Goal: Transaction & Acquisition: Purchase product/service

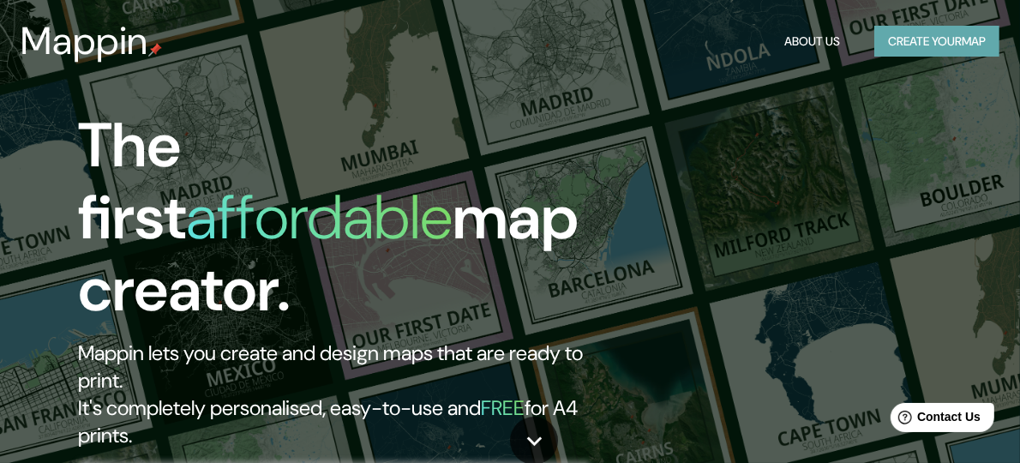
click at [938, 33] on button "Create your map" at bounding box center [936, 42] width 125 height 32
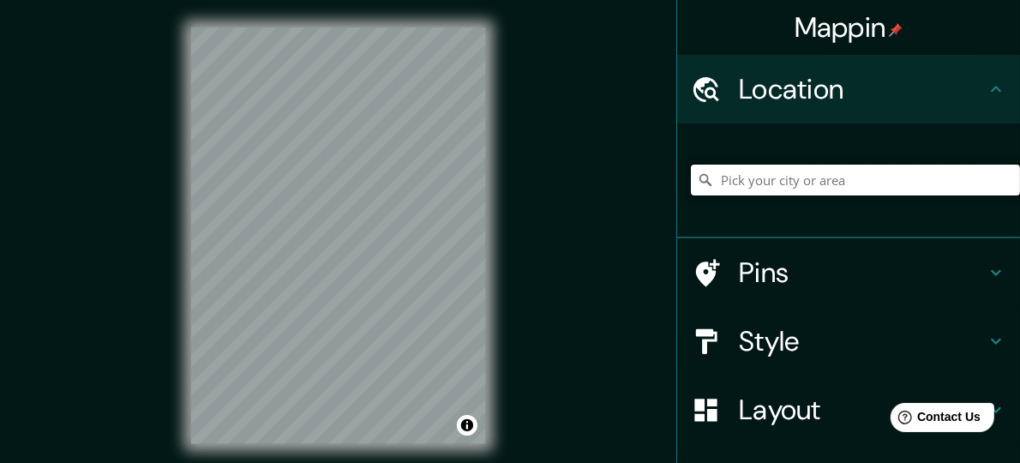
click at [805, 184] on input "Pick your city or area" at bounding box center [855, 180] width 329 height 31
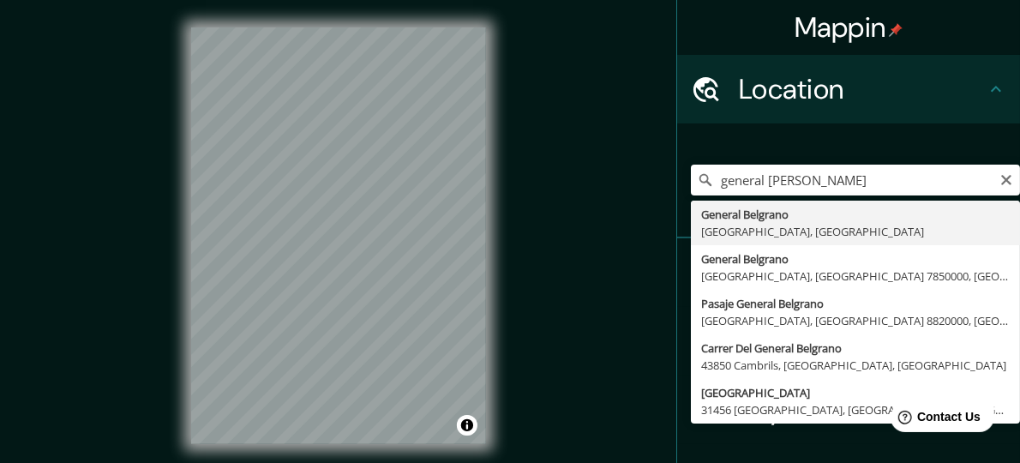
type input "General Belgrano, [GEOGRAPHIC_DATA], [GEOGRAPHIC_DATA]"
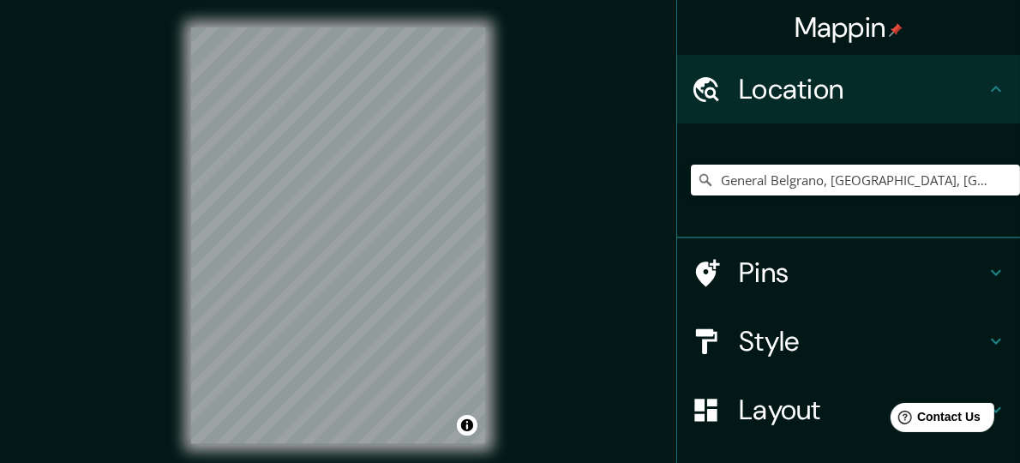
click at [850, 22] on h4 "Mappin" at bounding box center [848, 27] width 109 height 34
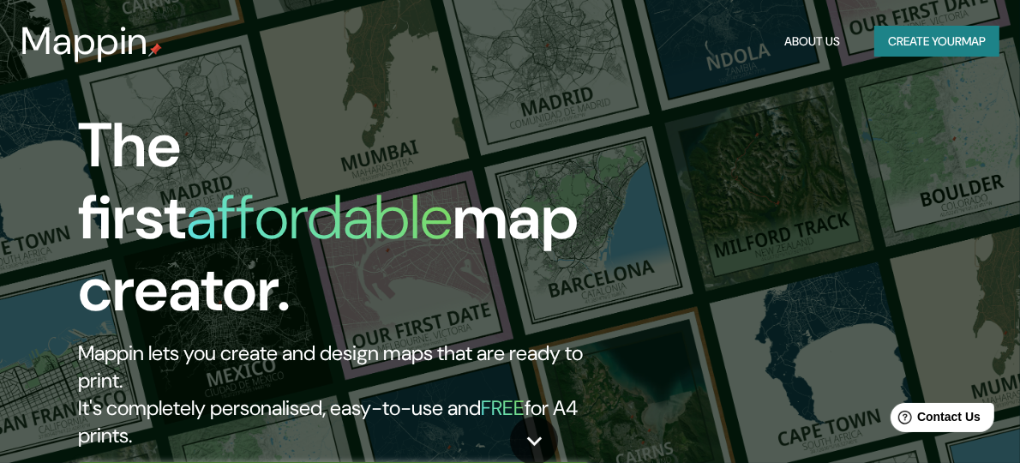
click at [884, 50] on button "Create your map" at bounding box center [936, 42] width 125 height 32
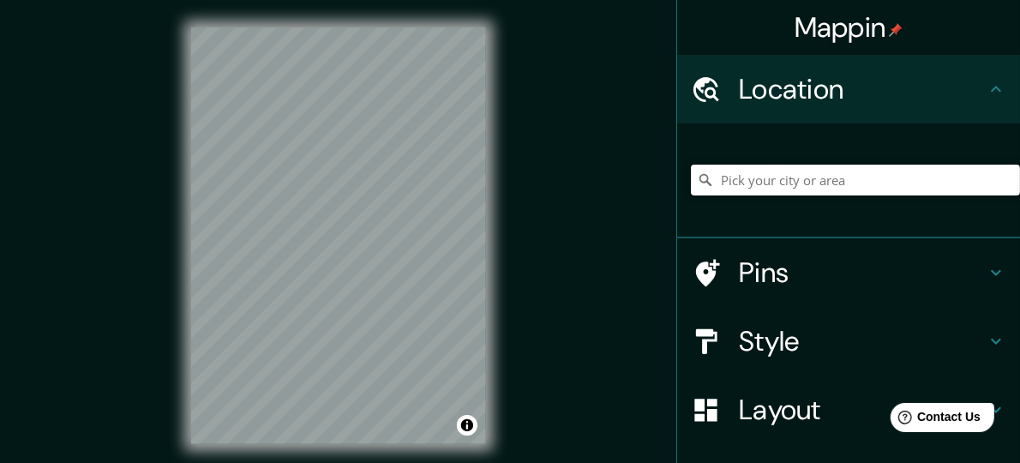
click at [805, 177] on input "Pick your city or area" at bounding box center [855, 180] width 329 height 31
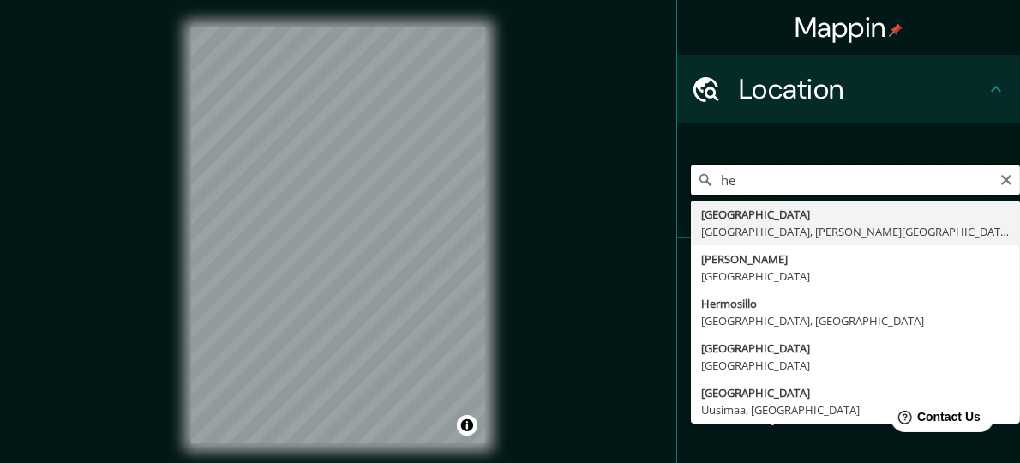
type input "h"
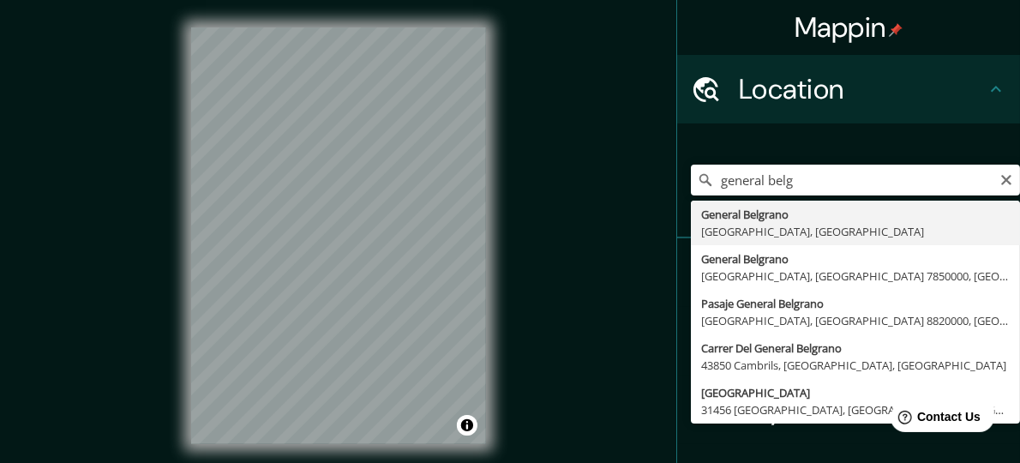
type input "General Belgrano, [GEOGRAPHIC_DATA], [GEOGRAPHIC_DATA]"
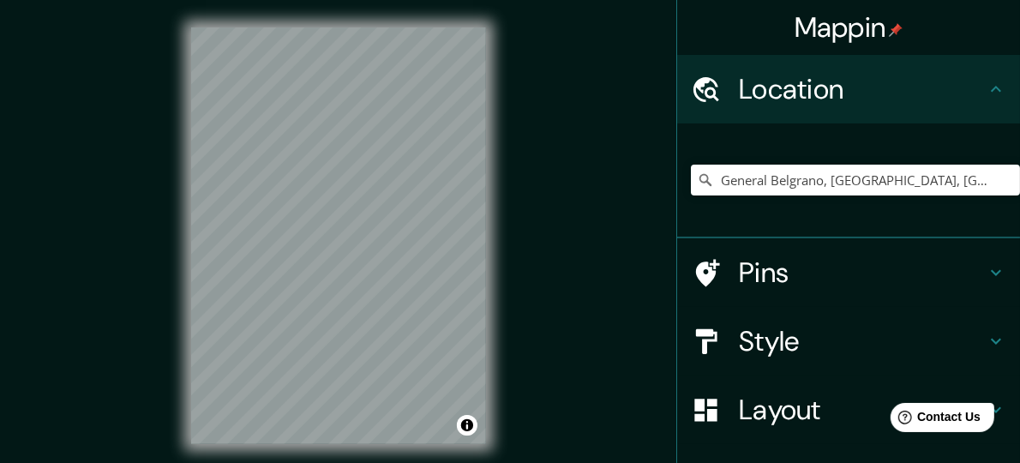
drag, startPoint x: 758, startPoint y: 336, endPoint x: 836, endPoint y: 320, distance: 79.5
click at [759, 336] on h4 "Style" at bounding box center [862, 341] width 247 height 34
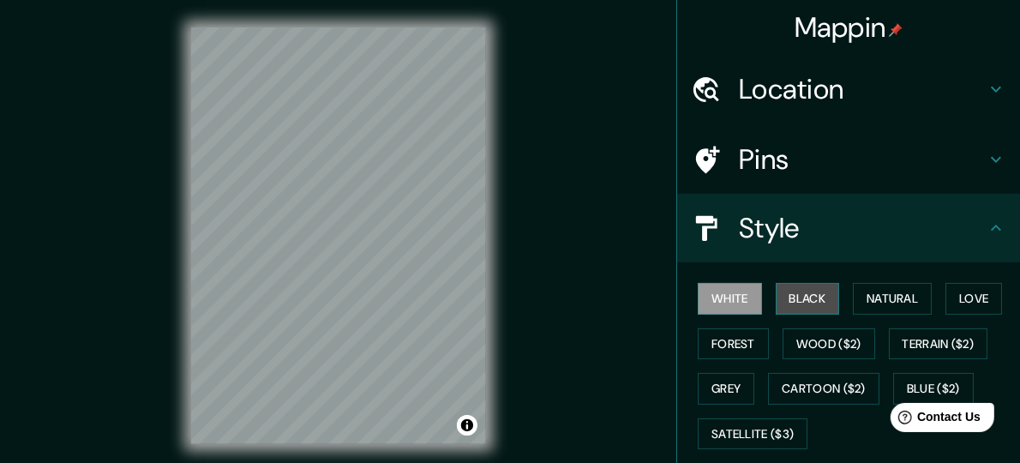
click at [805, 299] on button "Black" at bounding box center [807, 299] width 64 height 32
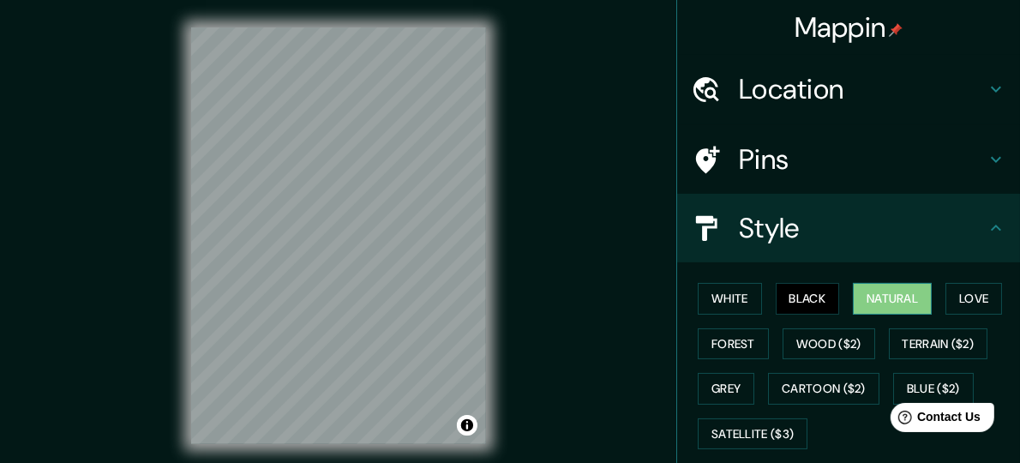
click at [859, 297] on button "Natural" at bounding box center [892, 299] width 79 height 32
click at [982, 308] on button "Love" at bounding box center [973, 299] width 57 height 32
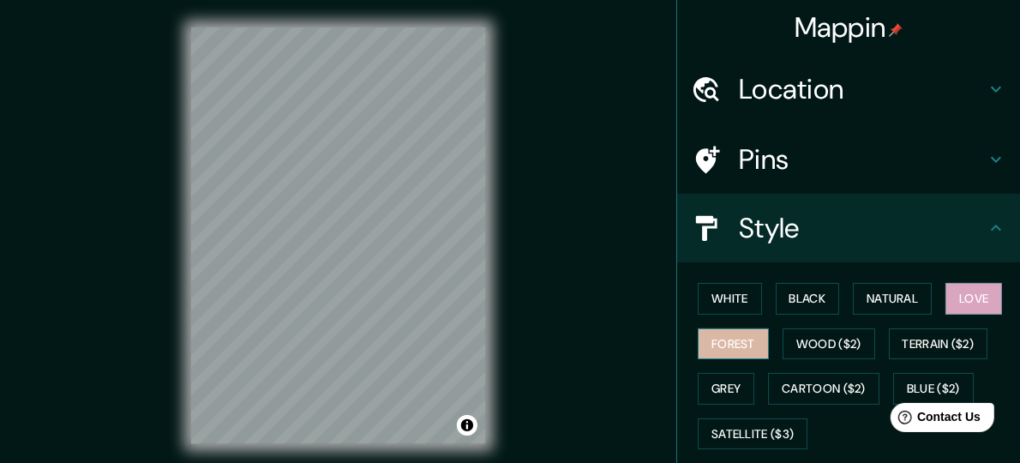
click at [740, 350] on button "Forest" at bounding box center [732, 344] width 71 height 32
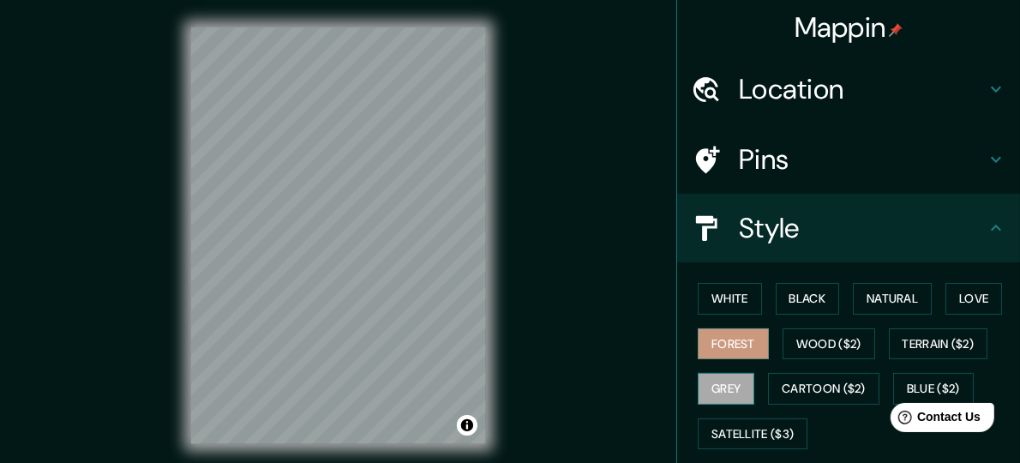
click at [709, 391] on button "Grey" at bounding box center [725, 389] width 57 height 32
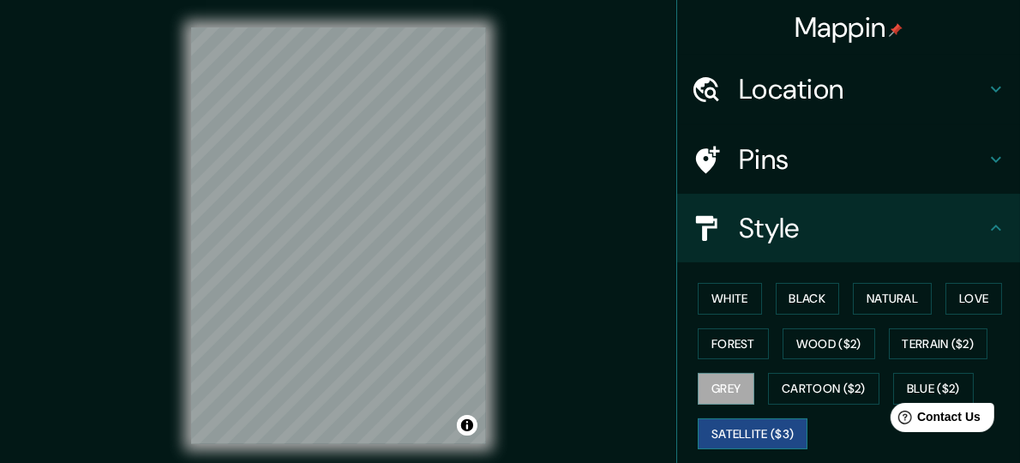
click at [745, 432] on button "Satellite ($3)" at bounding box center [752, 434] width 110 height 32
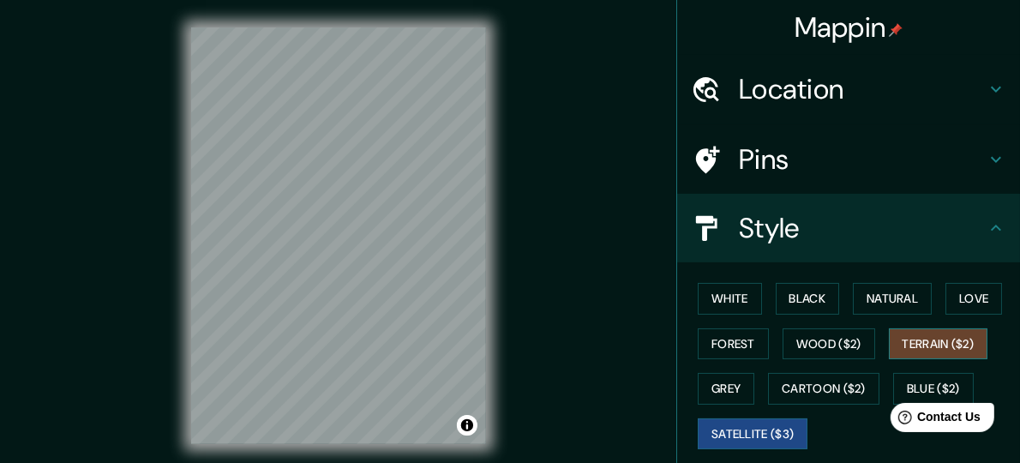
click at [939, 350] on button "Terrain ($2)" at bounding box center [938, 344] width 99 height 32
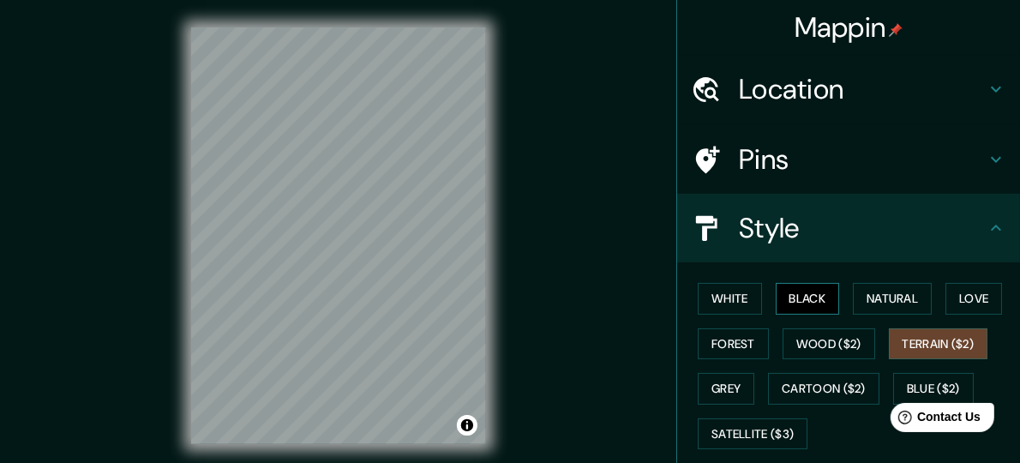
click at [789, 298] on button "Black" at bounding box center [807, 299] width 64 height 32
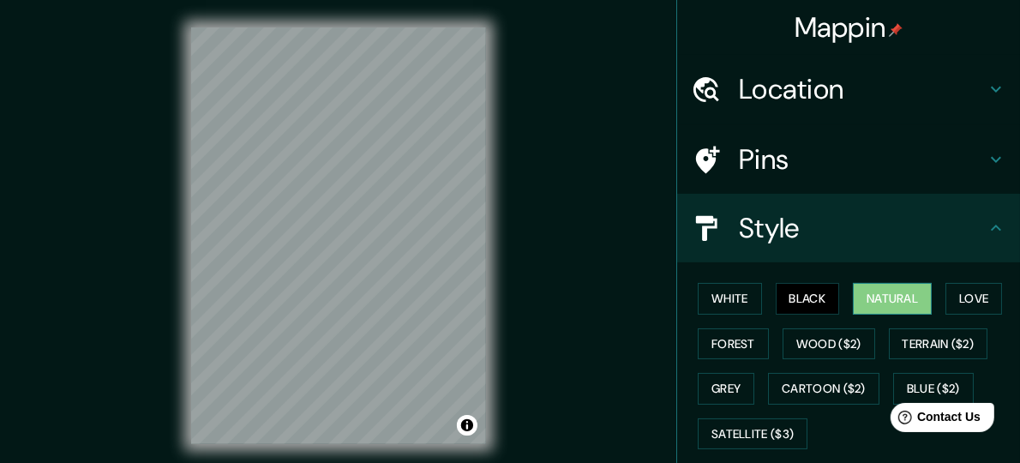
click at [868, 299] on button "Natural" at bounding box center [892, 299] width 79 height 32
click at [781, 296] on button "Black" at bounding box center [807, 299] width 64 height 32
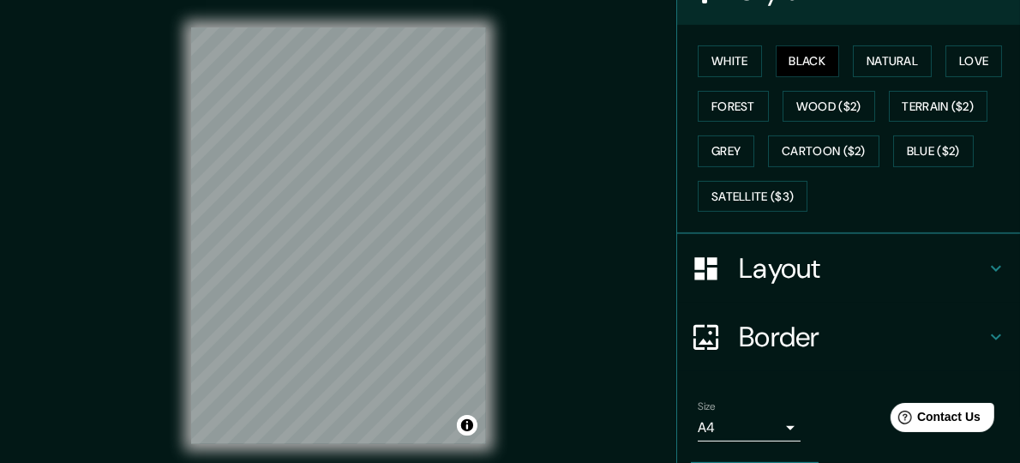
scroll to position [287, 0]
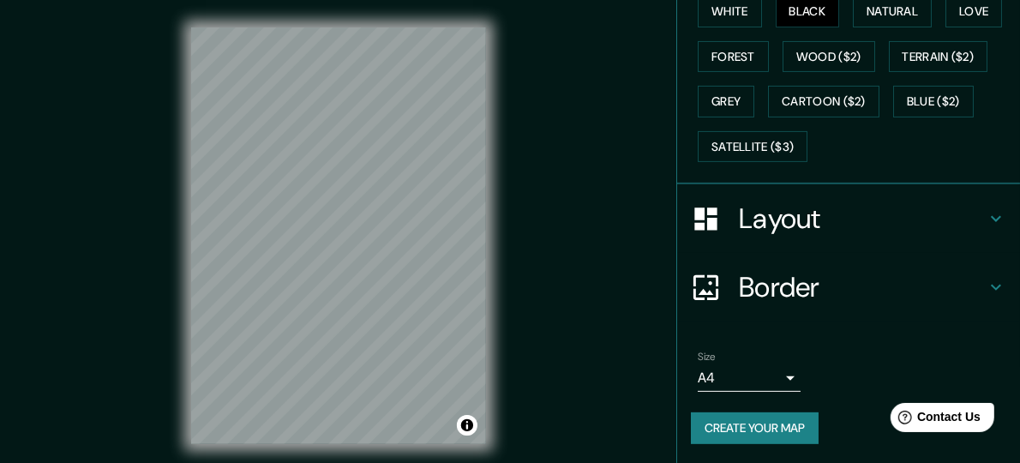
click at [799, 219] on h4 "Layout" at bounding box center [862, 218] width 247 height 34
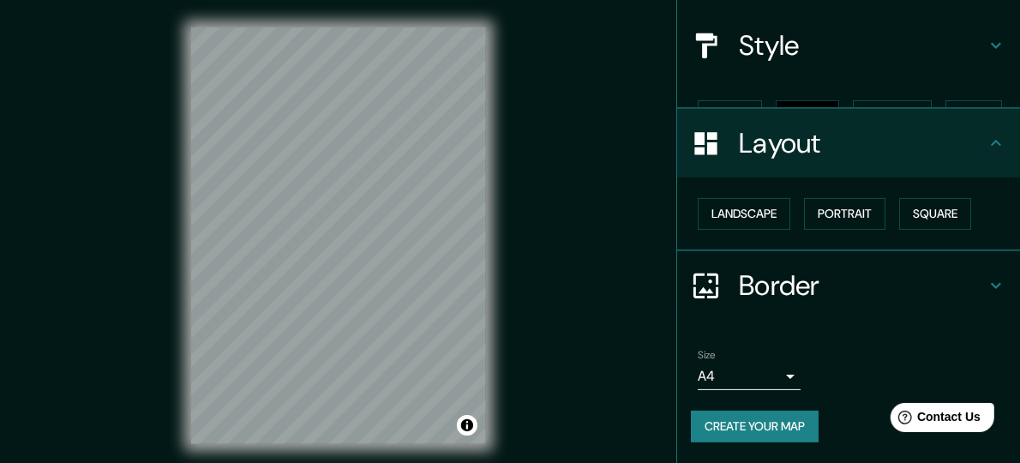
scroll to position [153, 0]
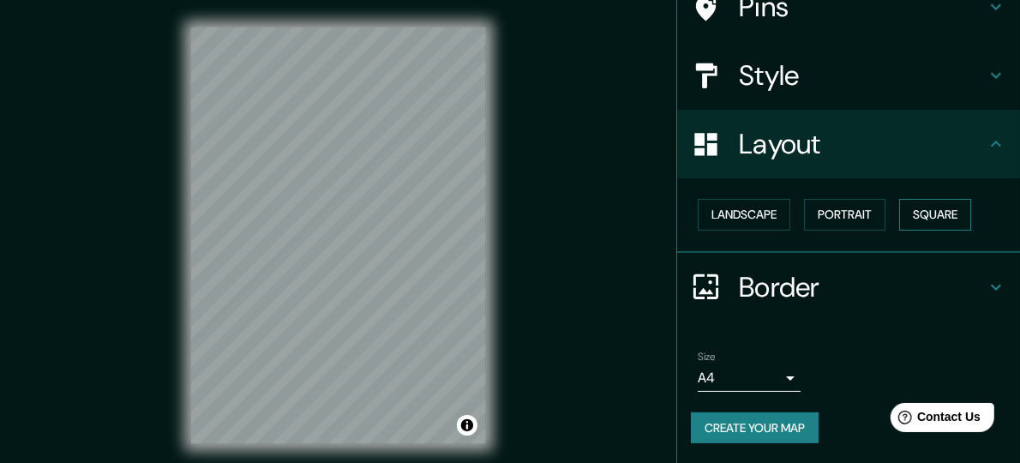
click at [904, 213] on button "Square" at bounding box center [935, 215] width 72 height 32
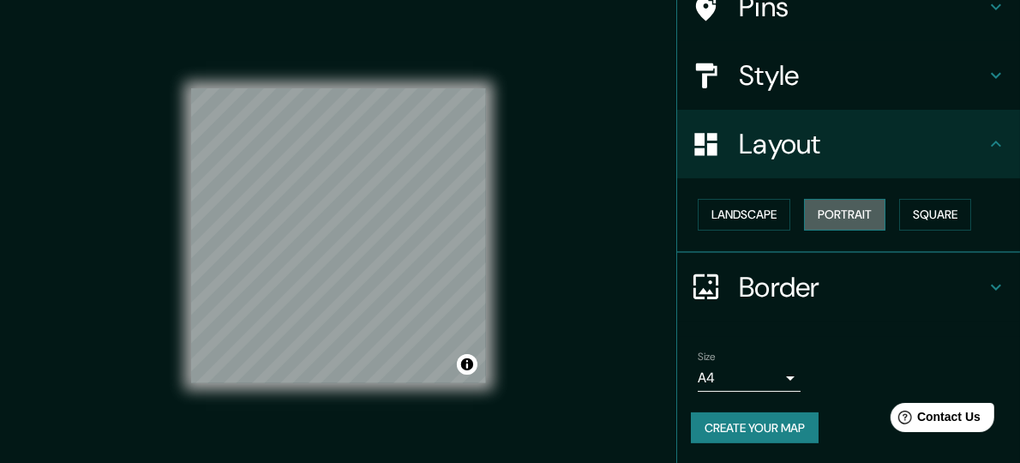
click at [859, 216] on button "Portrait" at bounding box center [844, 215] width 81 height 32
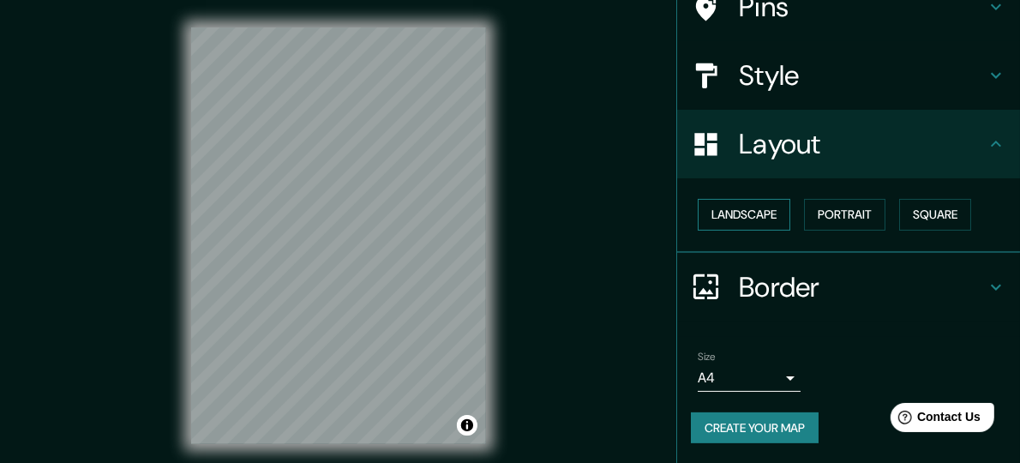
click at [699, 217] on button "Landscape" at bounding box center [743, 215] width 93 height 32
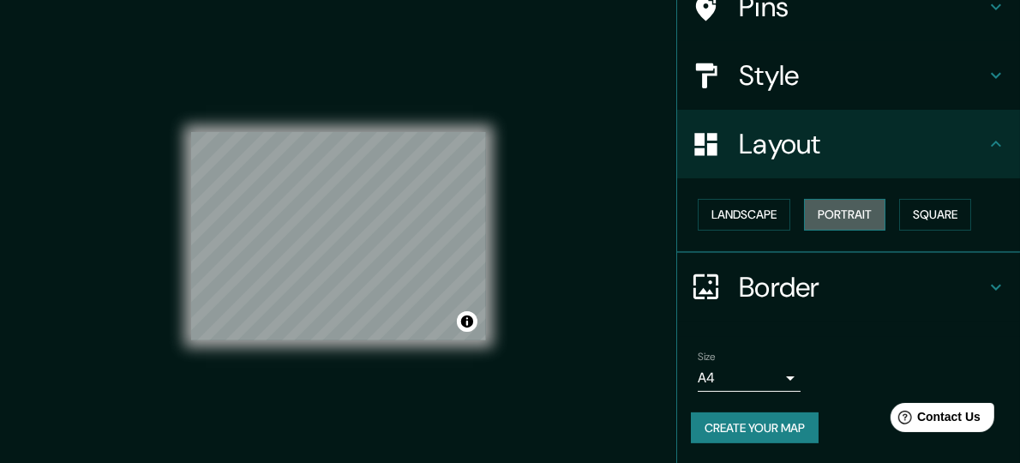
click at [839, 214] on button "Portrait" at bounding box center [844, 215] width 81 height 32
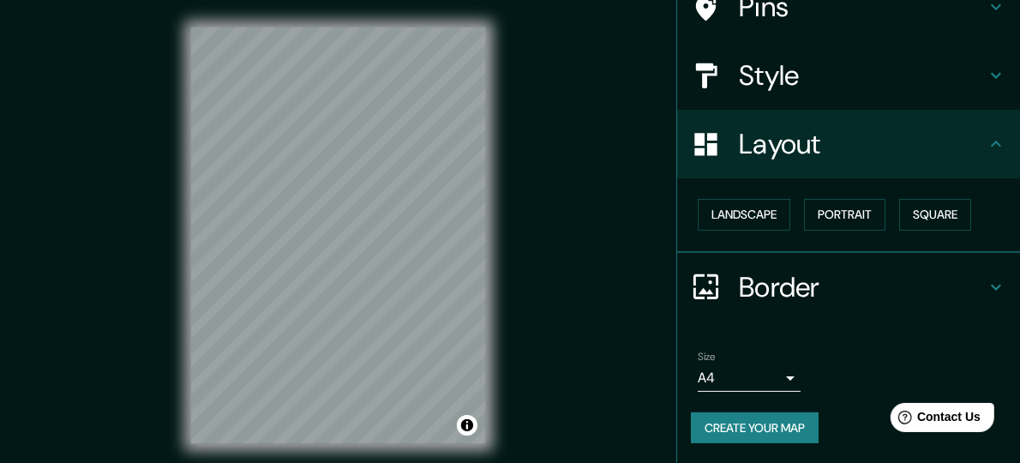
click at [768, 284] on h4 "Border" at bounding box center [862, 287] width 247 height 34
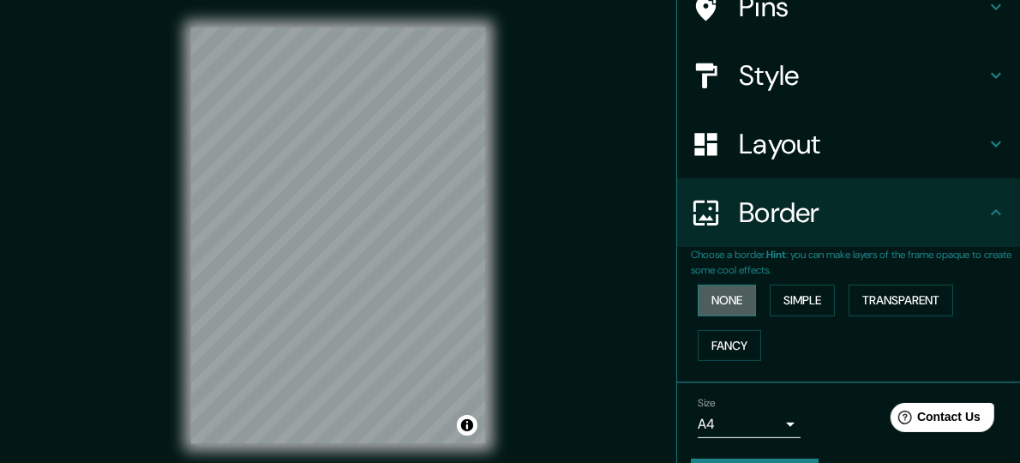
click at [715, 295] on button "None" at bounding box center [726, 300] width 58 height 32
click at [794, 293] on button "Simple" at bounding box center [801, 300] width 65 height 32
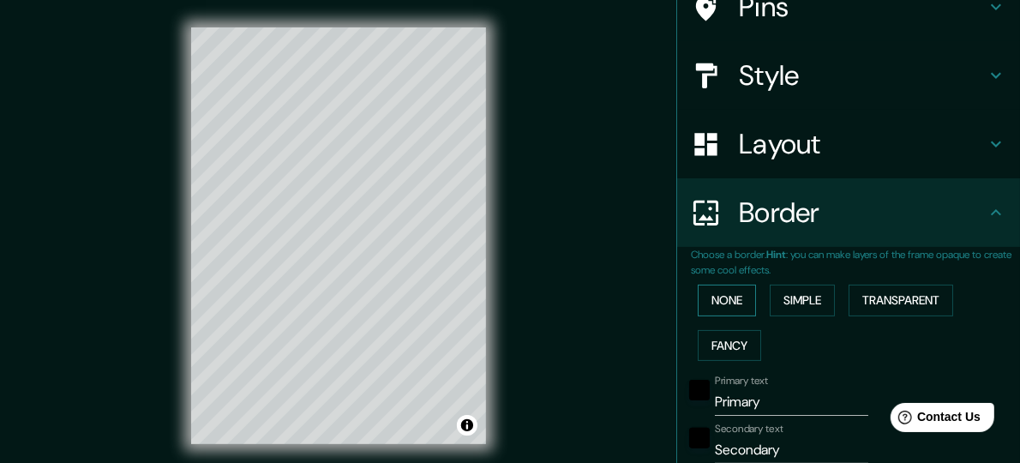
click at [733, 293] on button "None" at bounding box center [726, 300] width 58 height 32
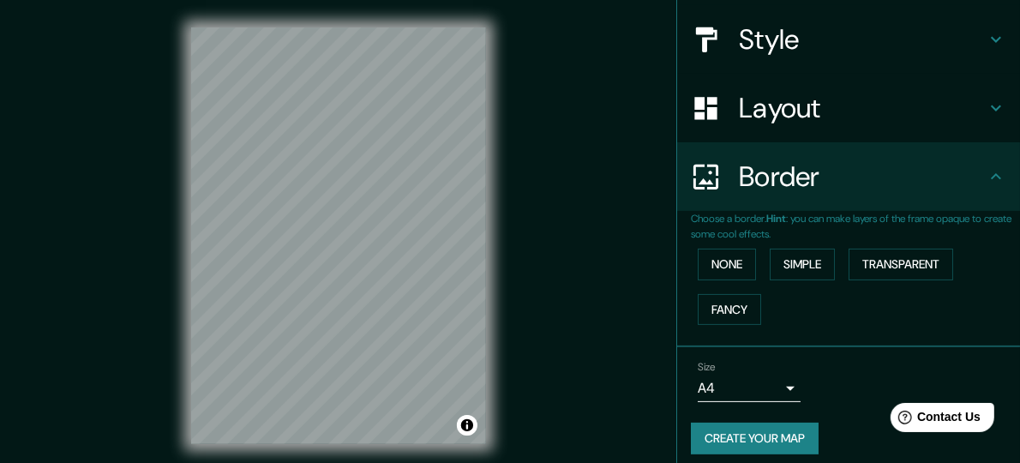
scroll to position [199, 0]
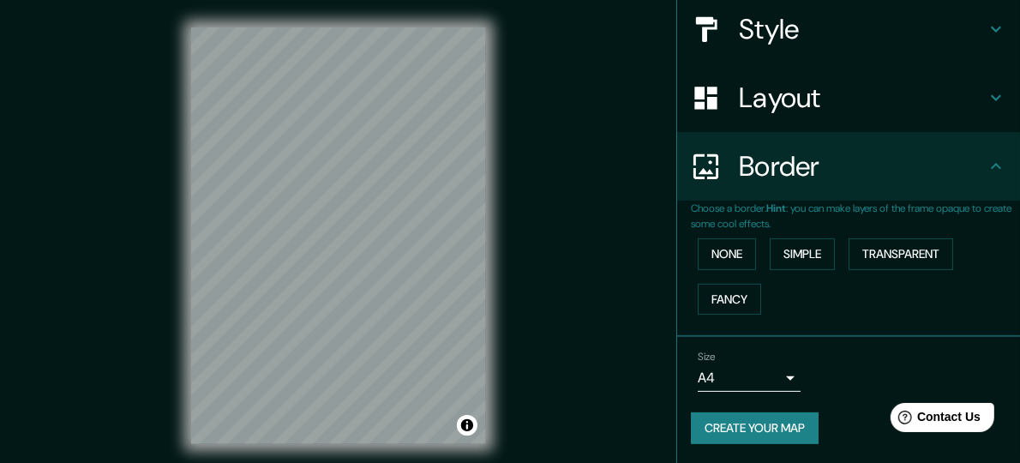
click at [701, 422] on button "Create your map" at bounding box center [755, 428] width 128 height 32
click at [575, 234] on div "Mappin Location [GEOGRAPHIC_DATA], [GEOGRAPHIC_DATA], [GEOGRAPHIC_DATA] Pins St…" at bounding box center [510, 249] width 1020 height 499
click at [715, 103] on div at bounding box center [715, 98] width 48 height 30
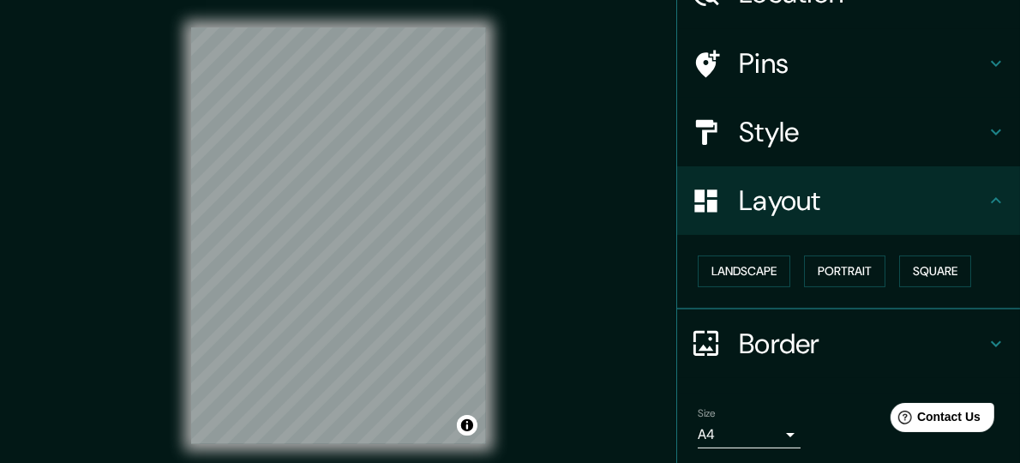
scroll to position [153, 0]
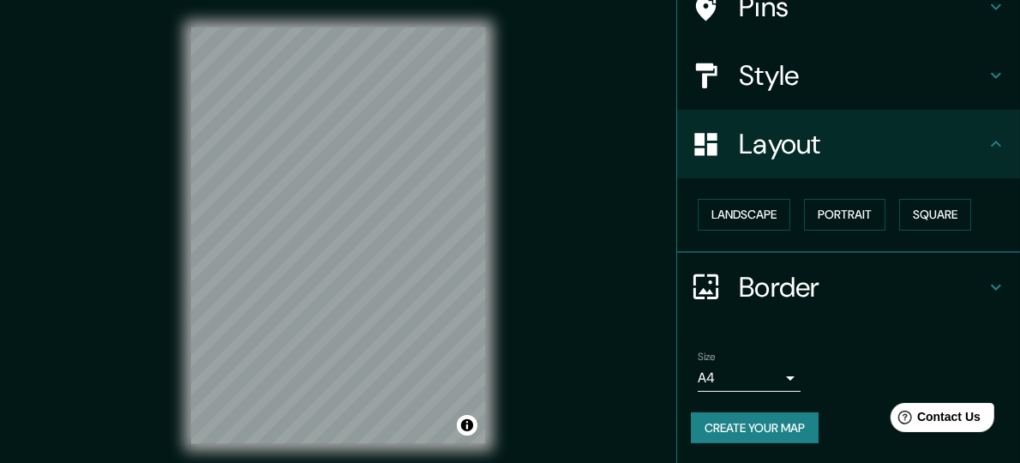
click at [740, 440] on button "Create your map" at bounding box center [755, 428] width 128 height 32
click at [368, 207] on div at bounding box center [370, 205] width 14 height 14
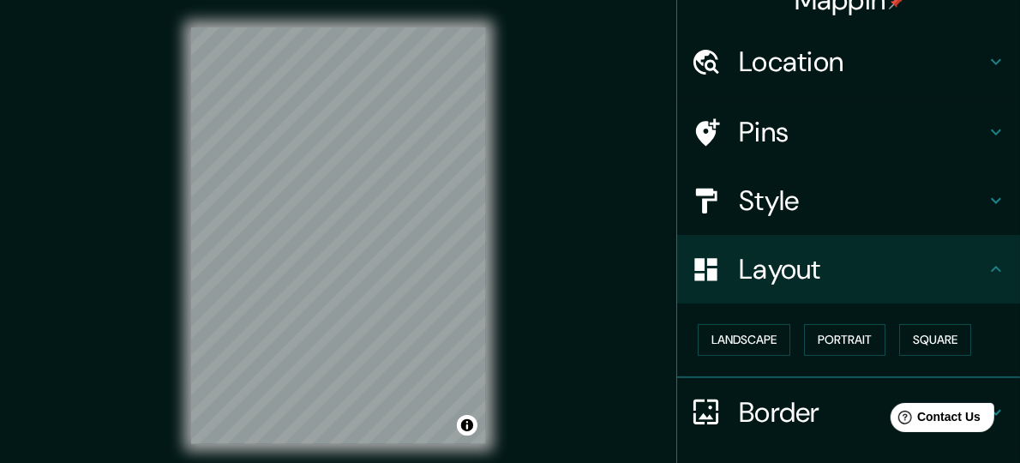
scroll to position [0, 0]
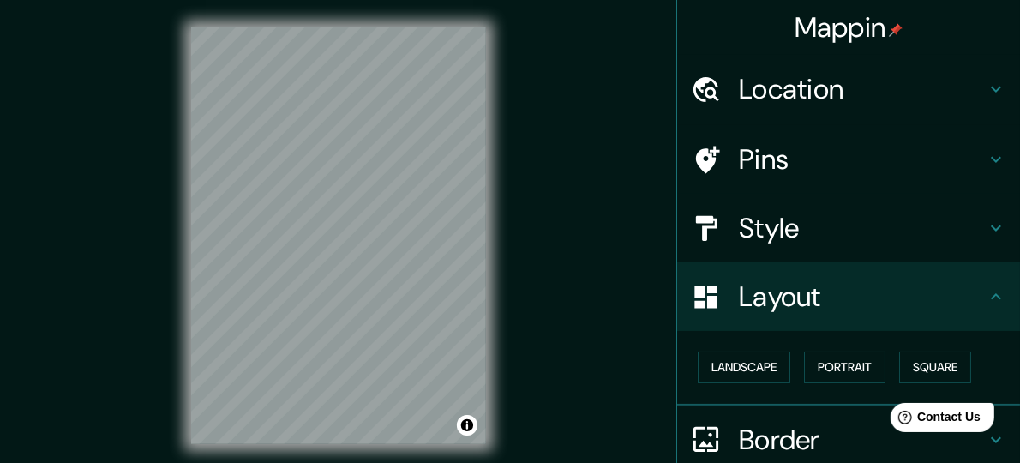
click at [758, 227] on h4 "Style" at bounding box center [862, 228] width 247 height 34
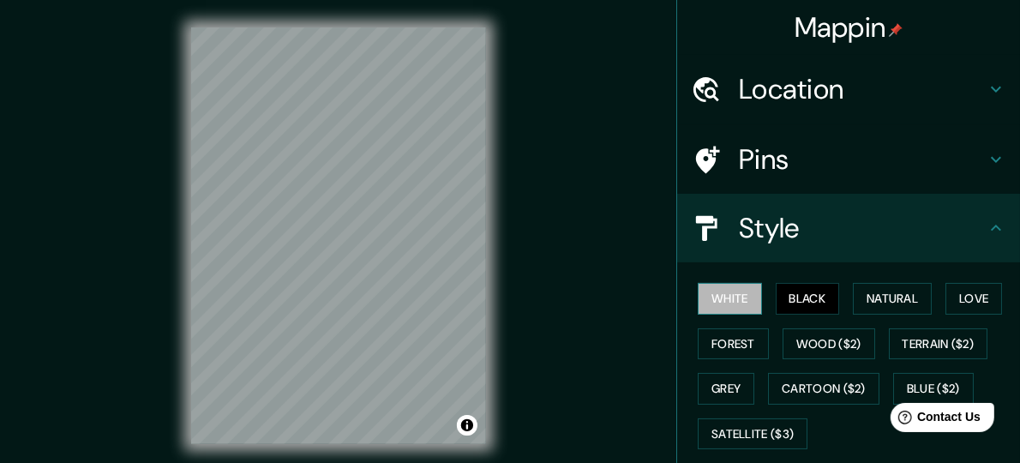
click at [725, 295] on button "White" at bounding box center [729, 299] width 64 height 32
click at [356, 0] on html "Mappin Location [GEOGRAPHIC_DATA], [GEOGRAPHIC_DATA], [GEOGRAPHIC_DATA] Pins St…" at bounding box center [510, 231] width 1020 height 463
